Goal: Information Seeking & Learning: Learn about a topic

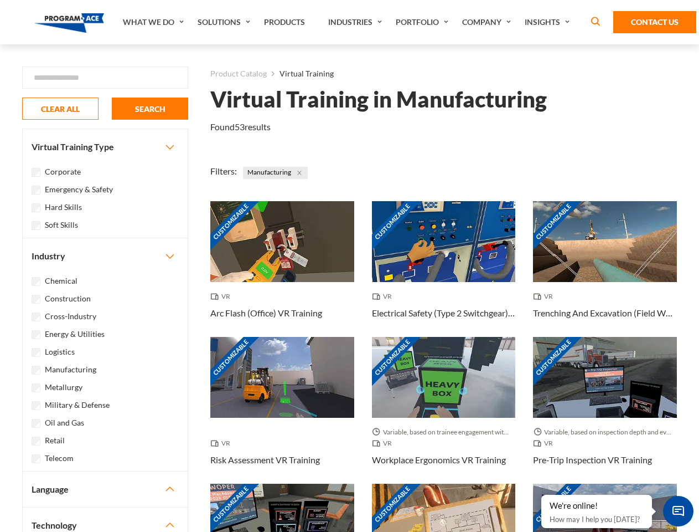
click at [154, 22] on link "What We Do" at bounding box center [154, 22] width 75 height 44
click at [225, 22] on link "Solutions" at bounding box center [225, 22] width 66 height 44
click at [357, 22] on link "Industries" at bounding box center [357, 22] width 68 height 44
click at [489, 22] on link "Company" at bounding box center [488, 22] width 63 height 44
click at [549, 22] on link "Insights" at bounding box center [548, 22] width 59 height 44
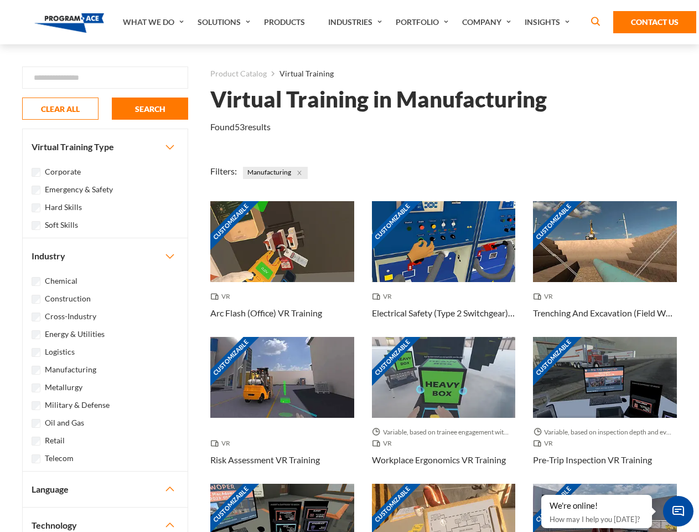
click at [0, 0] on div "Blog White Papers News" at bounding box center [0, 0] width 0 height 0
click at [0, 0] on strong "How Virtual Learning Can Enhance Workforce Productivity: A Guide for L&D Manage…" at bounding box center [0, 0] width 0 height 0
click at [678, 511] on span "Minimize live chat window" at bounding box center [678, 511] width 40 height 40
click at [542, 495] on div "Customizable" at bounding box center [605, 523] width 144 height 81
